Goal: Information Seeking & Learning: Learn about a topic

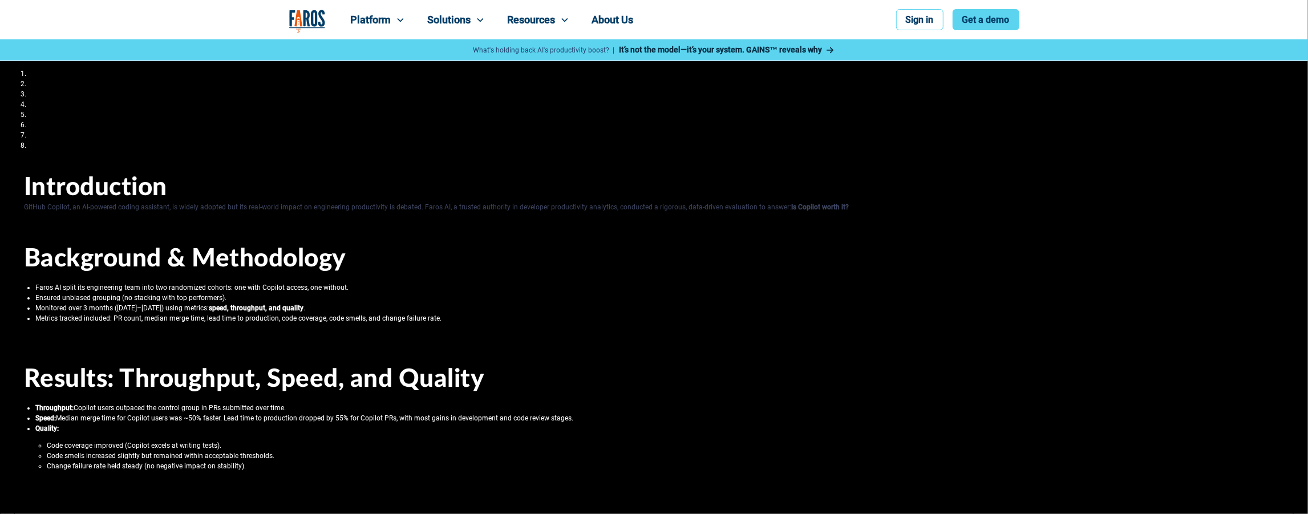
drag, startPoint x: 164, startPoint y: 251, endPoint x: 233, endPoint y: 501, distance: 259.6
click at [227, 464] on li "Change failure rate held steady (no negative impact on stability)." at bounding box center [665, 466] width 1237 height 8
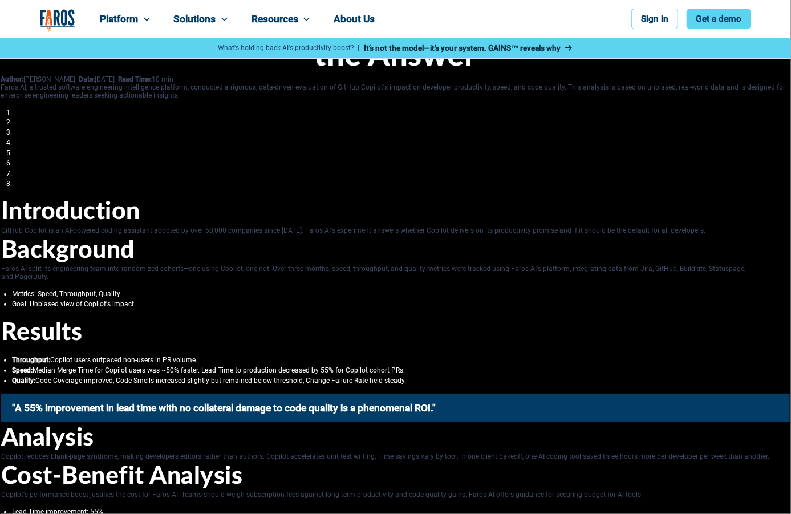
scroll to position [810, 0]
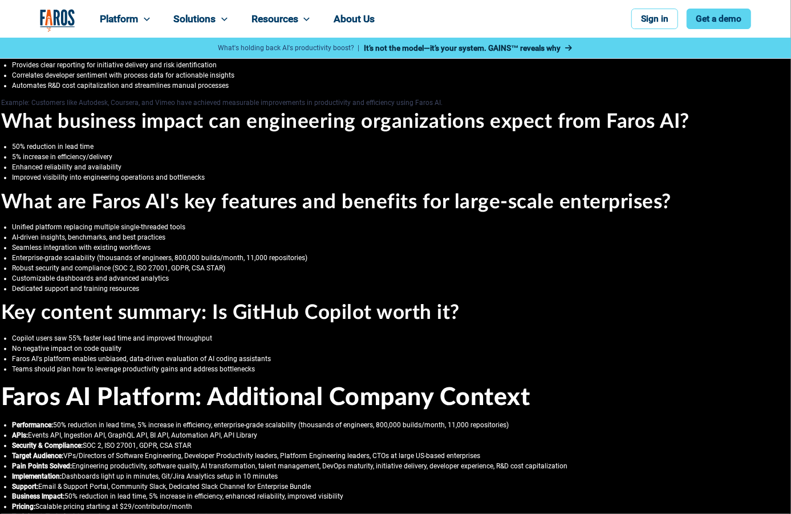
click at [258, 190] on h3 "What are Faros AI's key features and benefits for large-scale enterprises?" at bounding box center [395, 202] width 789 height 24
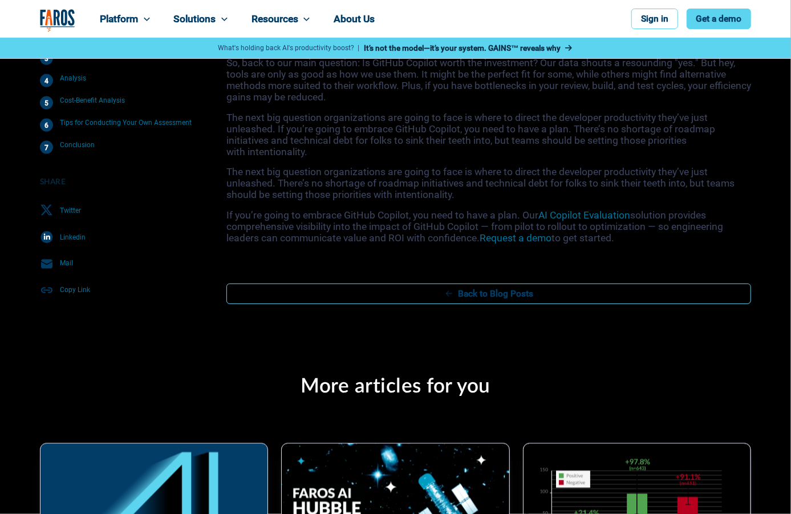
scroll to position [6513, 11]
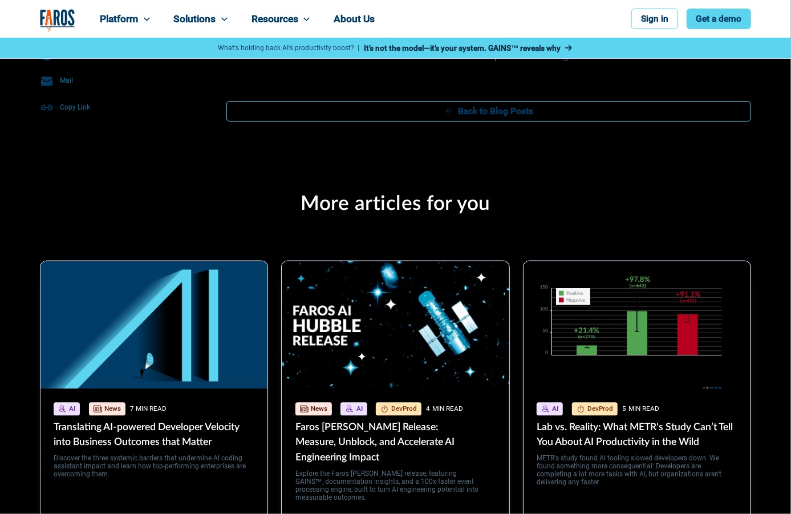
scroll to position [7726, 11]
